Goal: Navigation & Orientation: Find specific page/section

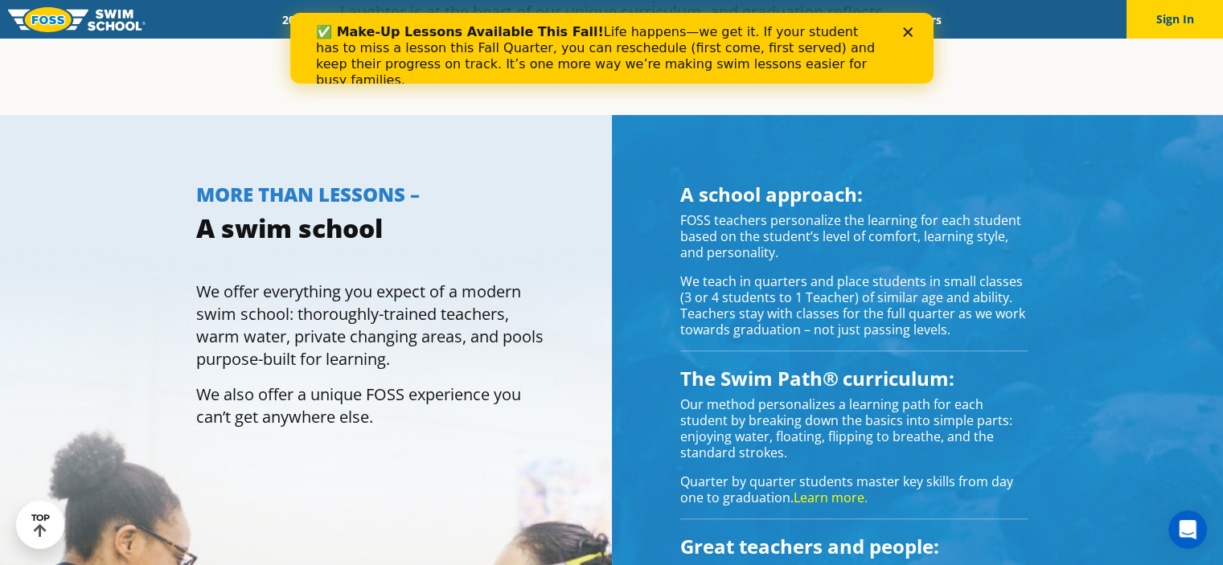
scroll to position [1045, 0]
click at [907, 28] on icon "Close" at bounding box center [907, 32] width 10 height 10
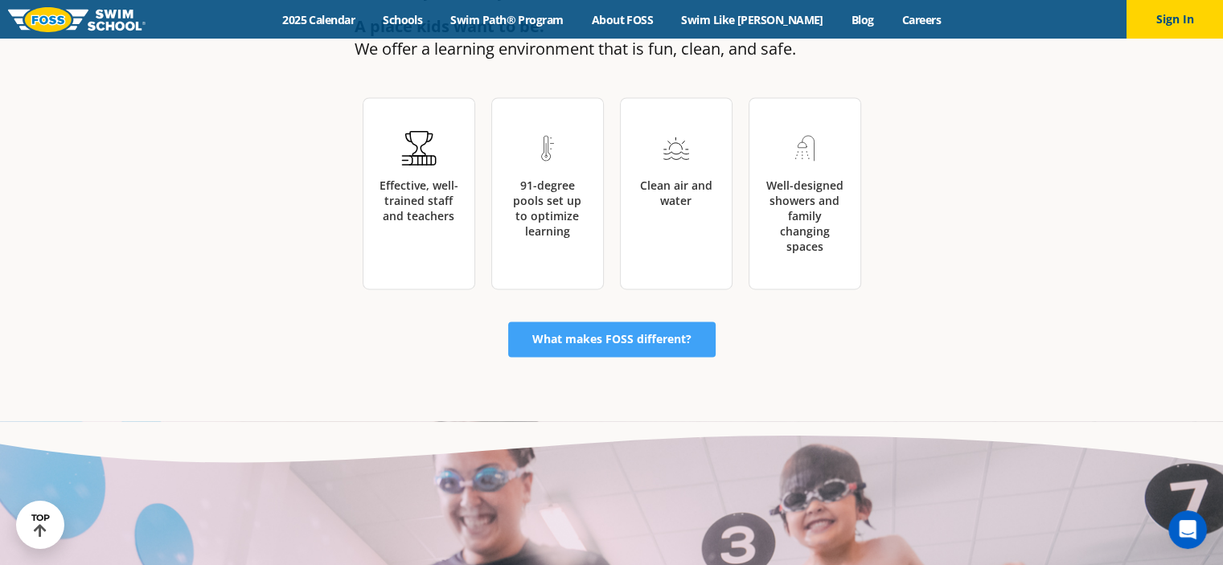
scroll to position [2572, 0]
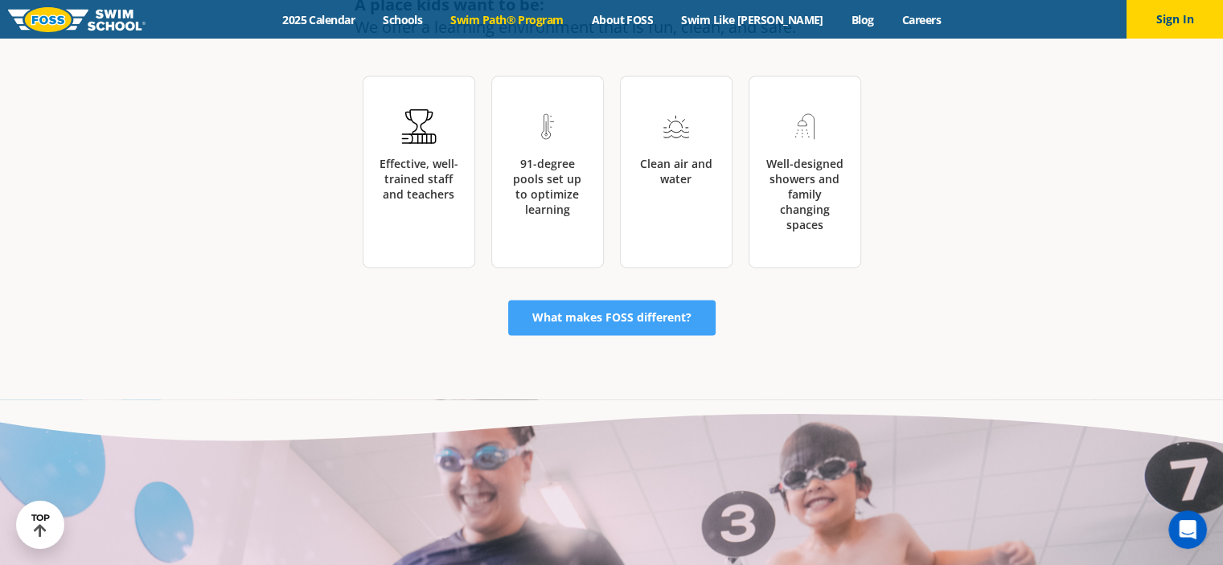
click at [534, 16] on link "Swim Path® Program" at bounding box center [507, 19] width 141 height 15
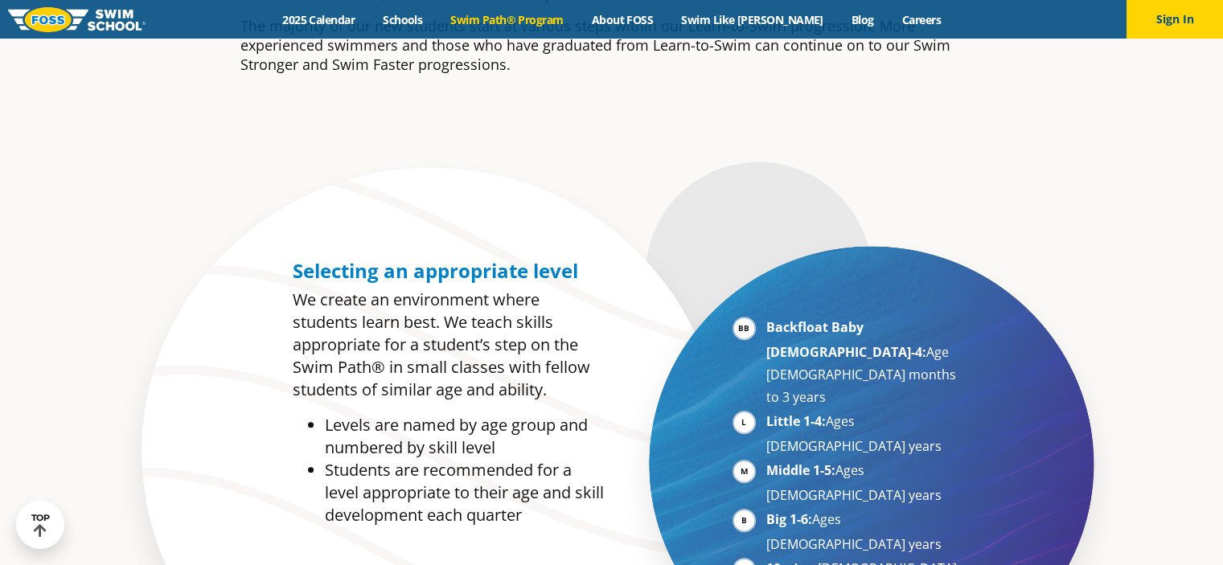
scroll to position [804, 0]
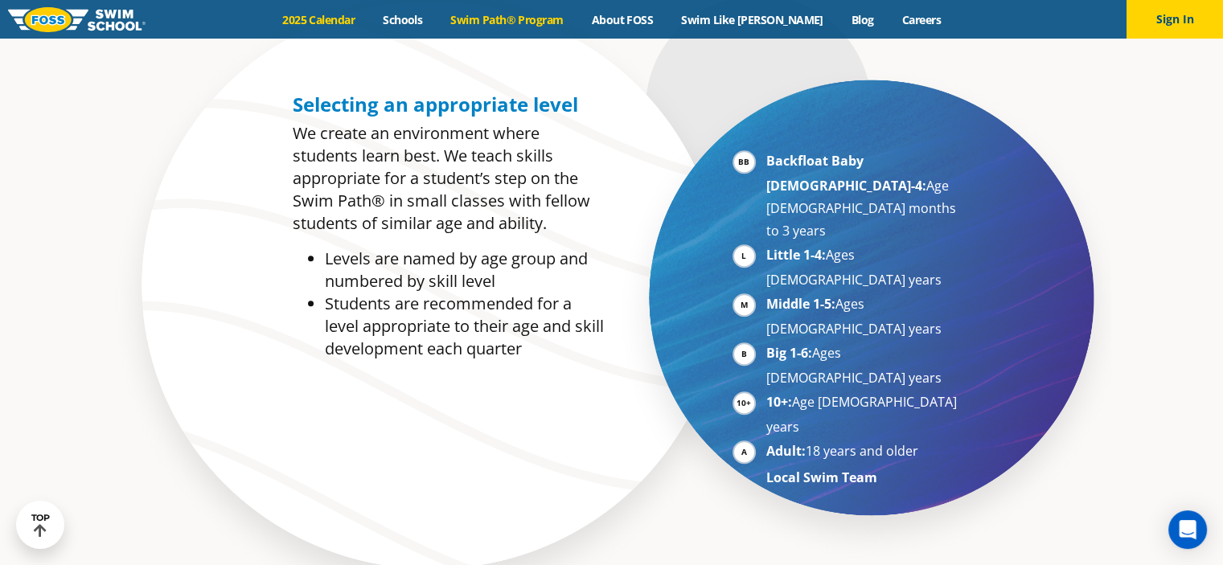
click at [364, 19] on link "2025 Calendar" at bounding box center [319, 19] width 100 height 15
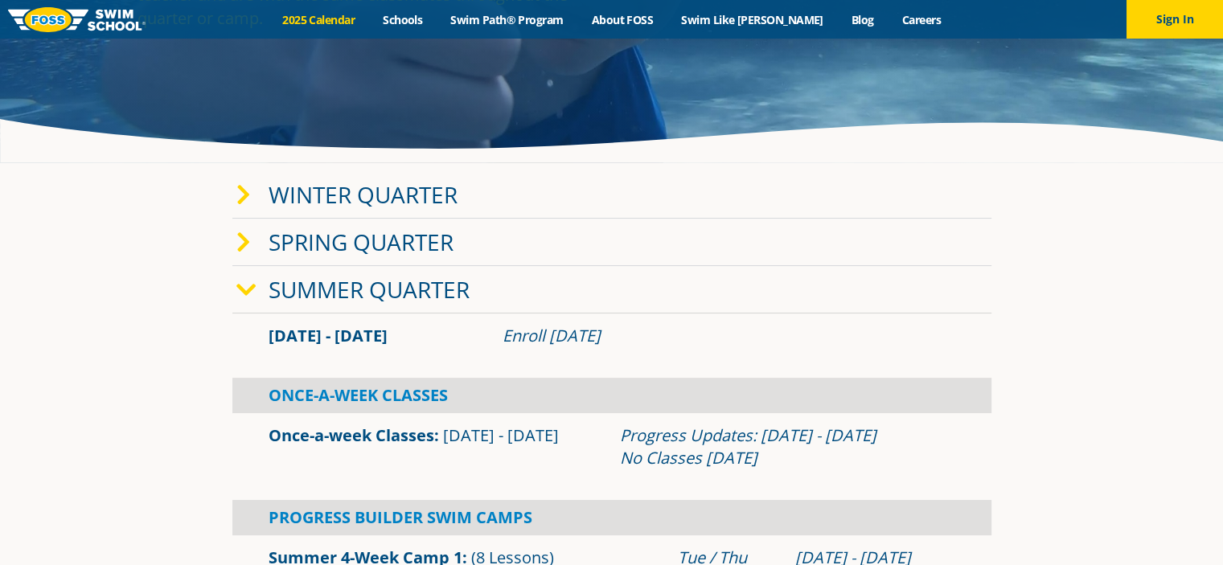
scroll to position [241, 0]
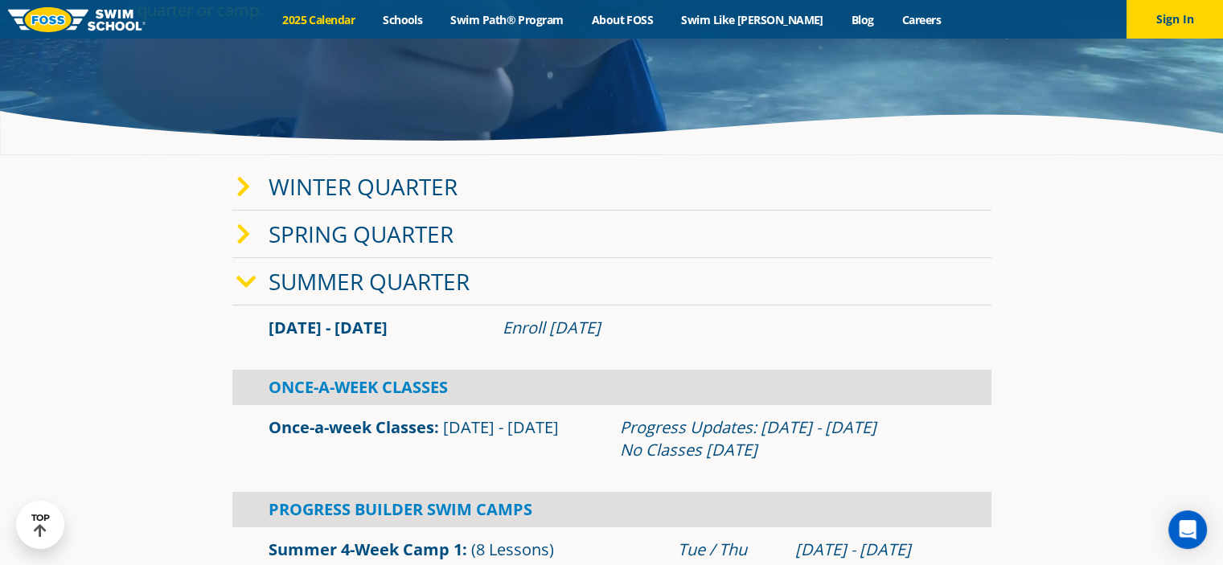
click at [244, 235] on icon at bounding box center [243, 234] width 14 height 23
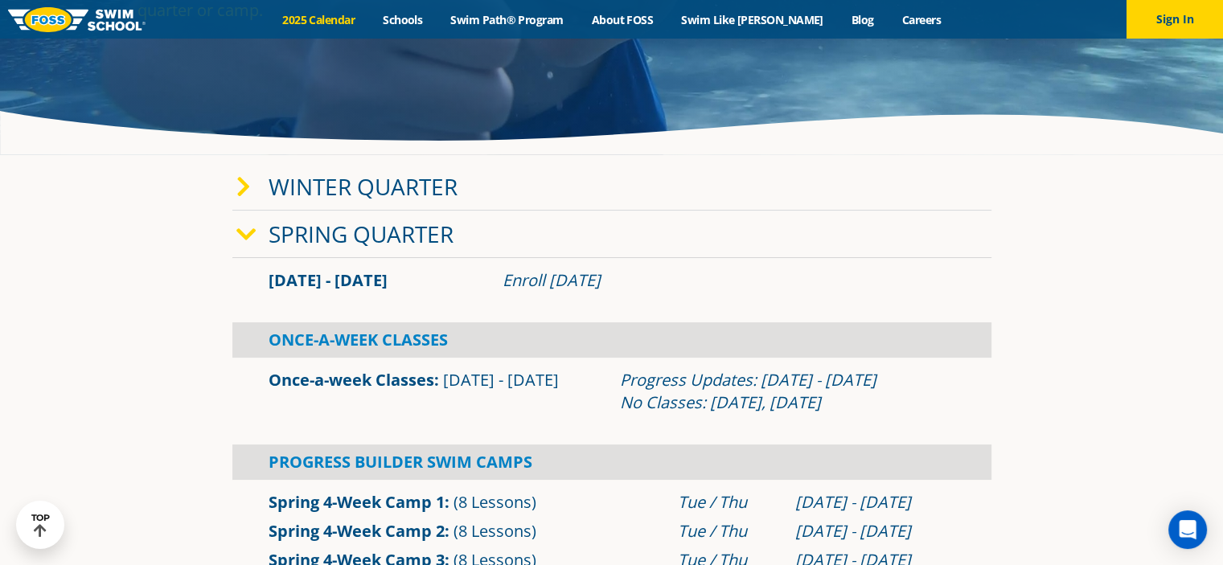
click at [243, 182] on icon at bounding box center [243, 187] width 14 height 23
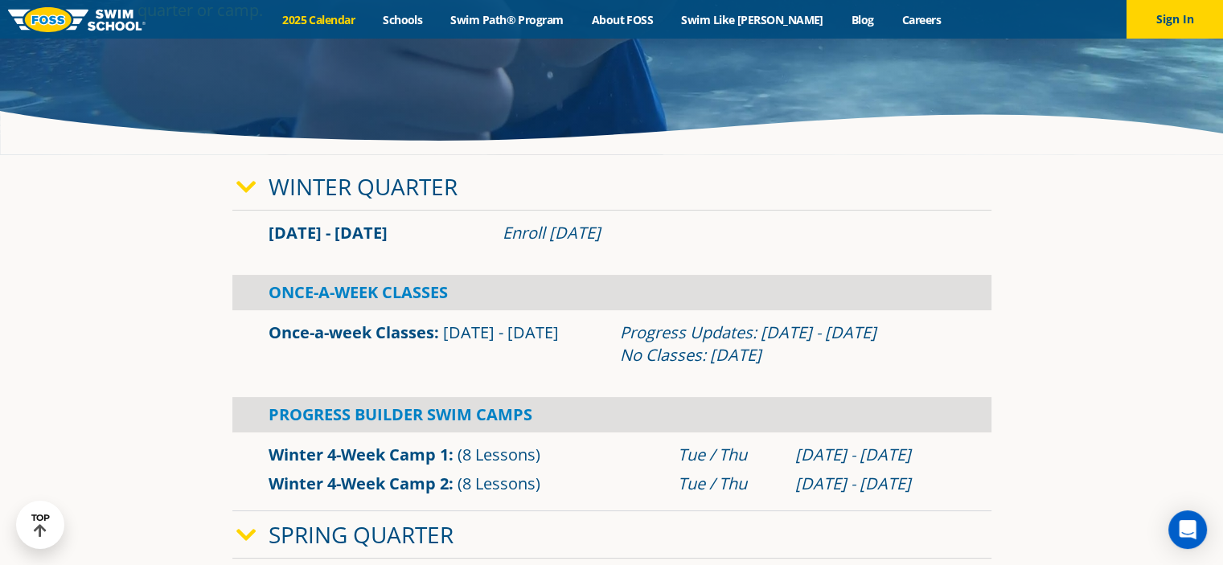
click at [243, 182] on icon at bounding box center [246, 187] width 20 height 23
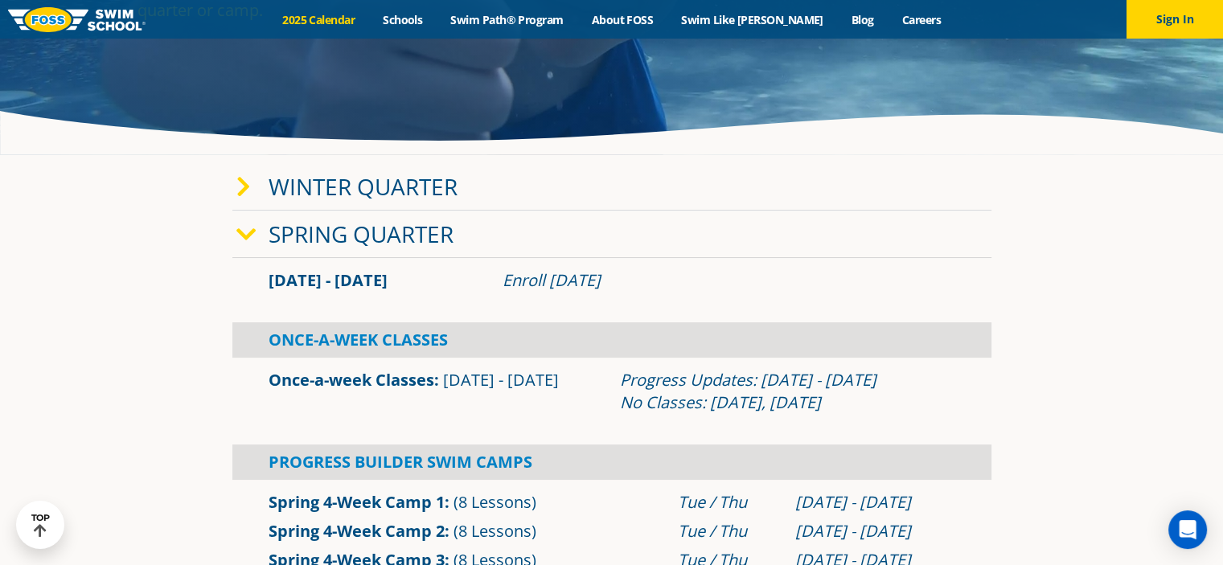
click at [247, 237] on icon at bounding box center [246, 234] width 20 height 23
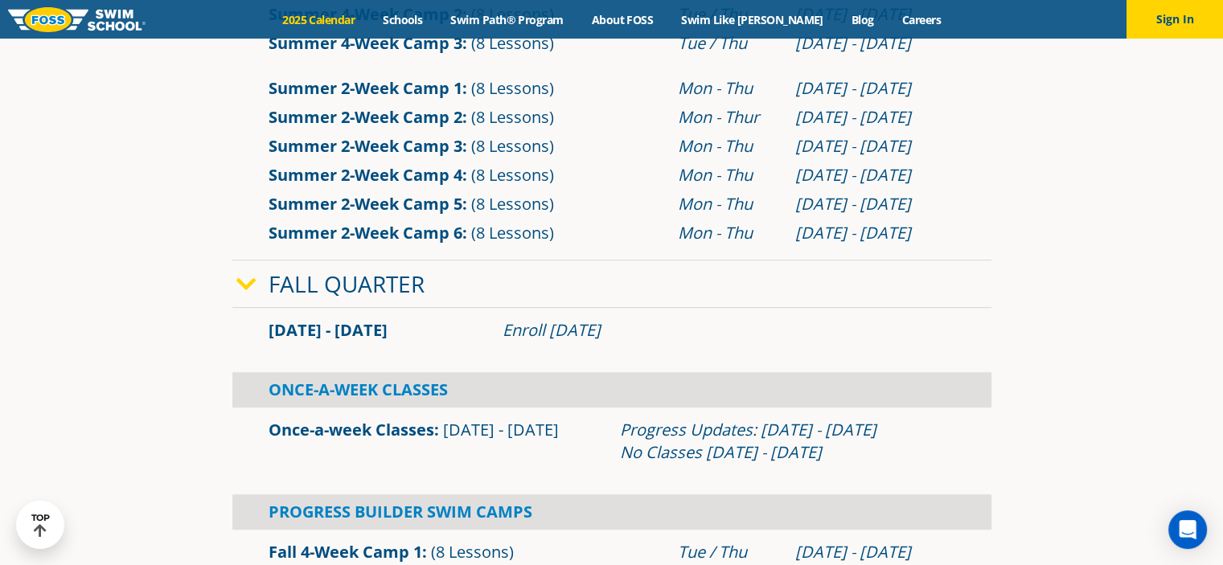
scroll to position [884, 0]
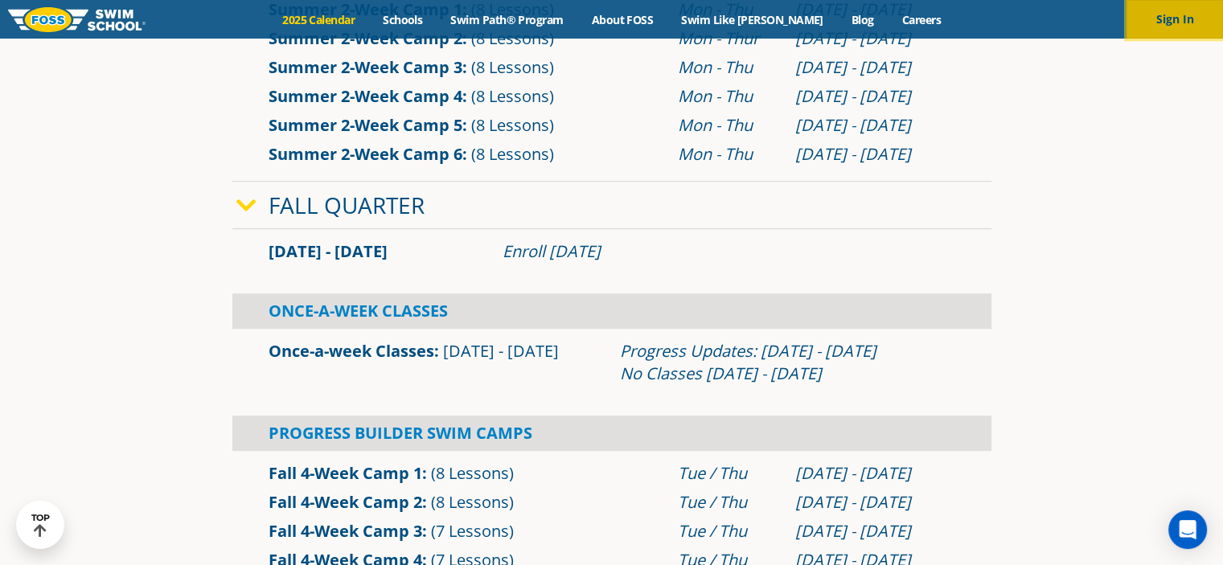
click at [1183, 9] on button "Sign In" at bounding box center [1174, 19] width 96 height 39
